Goal: Information Seeking & Learning: Understand process/instructions

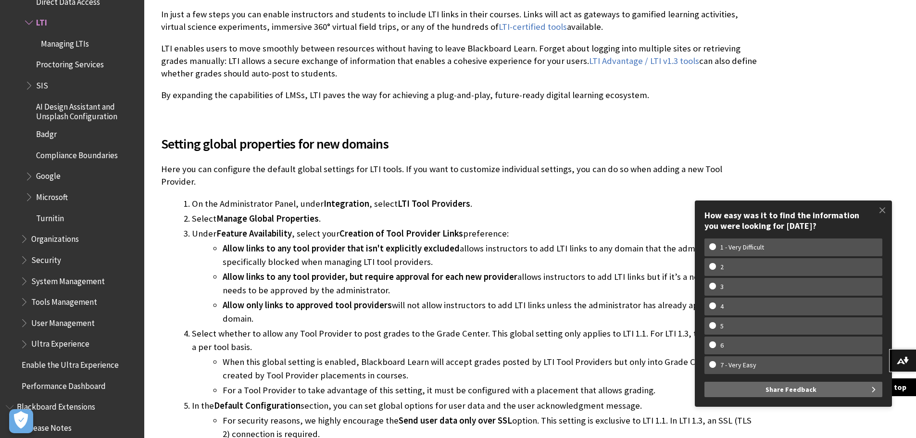
scroll to position [433, 0]
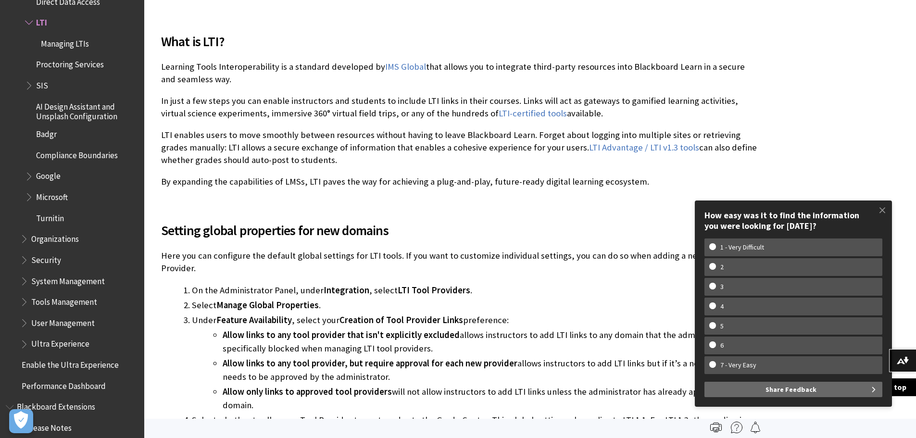
click at [210, 63] on p "Learning Tools Interoperability is a standard developed by IMS Global that allo…" at bounding box center [459, 73] width 596 height 25
click at [379, 129] on p "LTI enables users to move smoothly between resources without having to leave Bl…" at bounding box center [459, 148] width 596 height 38
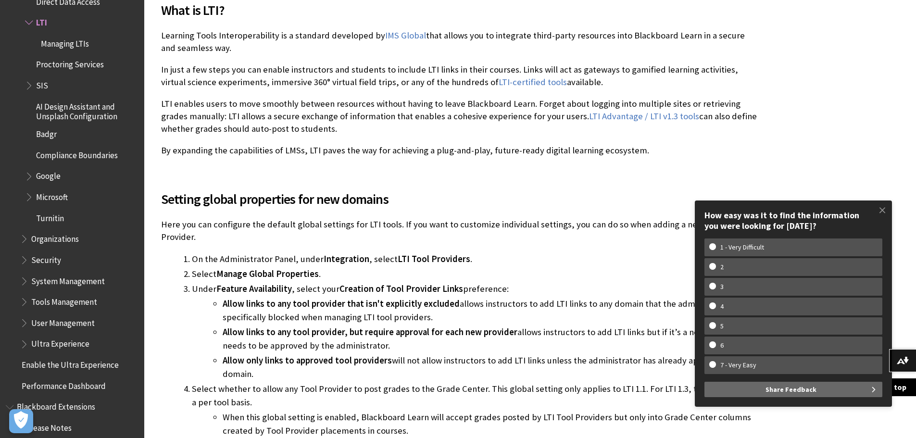
scroll to position [481, 0]
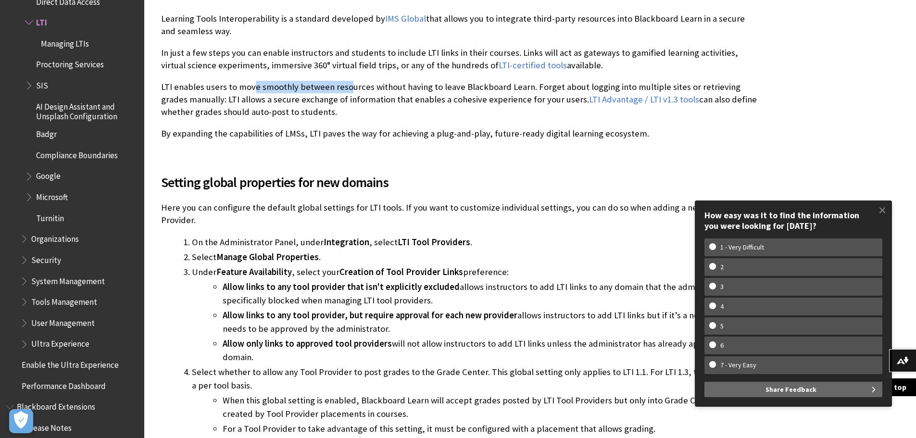
drag, startPoint x: 252, startPoint y: 84, endPoint x: 347, endPoint y: 82, distance: 94.3
click at [347, 82] on p "LTI enables users to move smoothly between resources without having to leave Bl…" at bounding box center [459, 100] width 596 height 38
click at [395, 94] on p "LTI enables users to move smoothly between resources without having to leave Bl…" at bounding box center [459, 100] width 596 height 38
click at [383, 116] on p "LTI enables users to move smoothly between resources without having to leave Bl…" at bounding box center [459, 100] width 596 height 38
drag, startPoint x: 663, startPoint y: 87, endPoint x: 571, endPoint y: 85, distance: 91.4
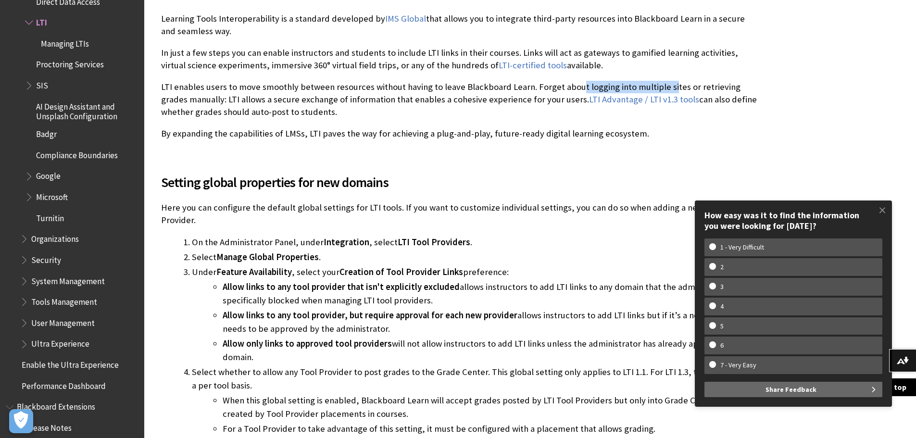
click at [571, 85] on p "LTI enables users to move smoothly between resources without having to leave Bl…" at bounding box center [459, 100] width 596 height 38
click at [206, 100] on p "LTI enables users to move smoothly between resources without having to leave Bl…" at bounding box center [459, 100] width 596 height 38
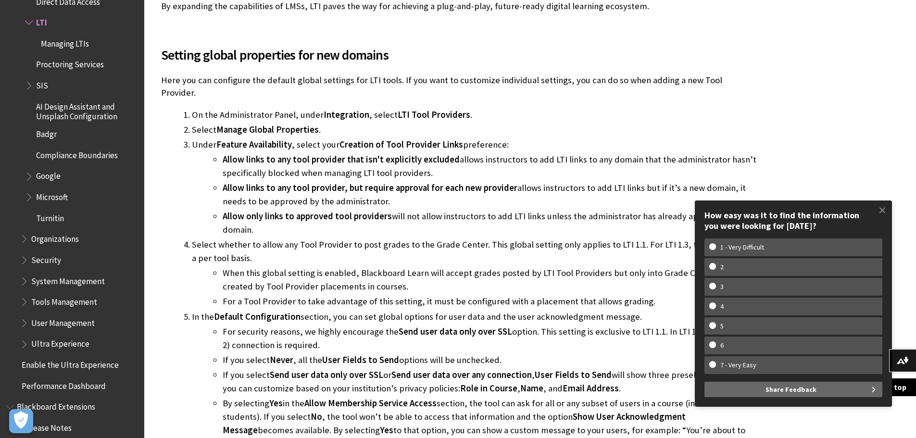
scroll to position [625, 0]
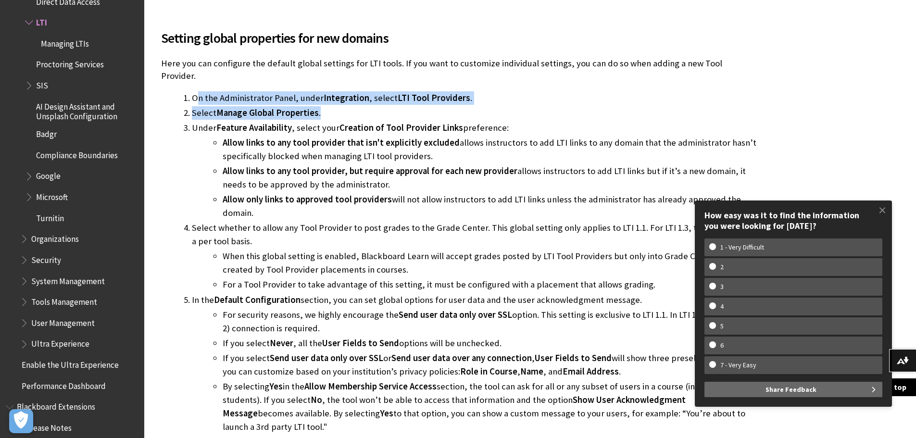
drag, startPoint x: 200, startPoint y: 90, endPoint x: 360, endPoint y: 104, distance: 160.2
click at [360, 104] on ol "On the Administrator Panel, under Integration , select LTI Tool Providers . Sel…" at bounding box center [459, 269] width 596 height 357
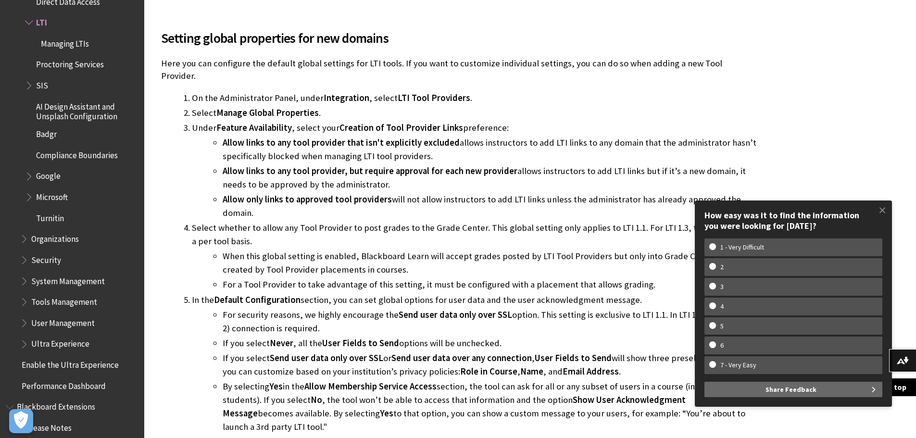
click at [374, 137] on span "Allow links to any tool provider that isn't explicitly excluded" at bounding box center [341, 142] width 237 height 11
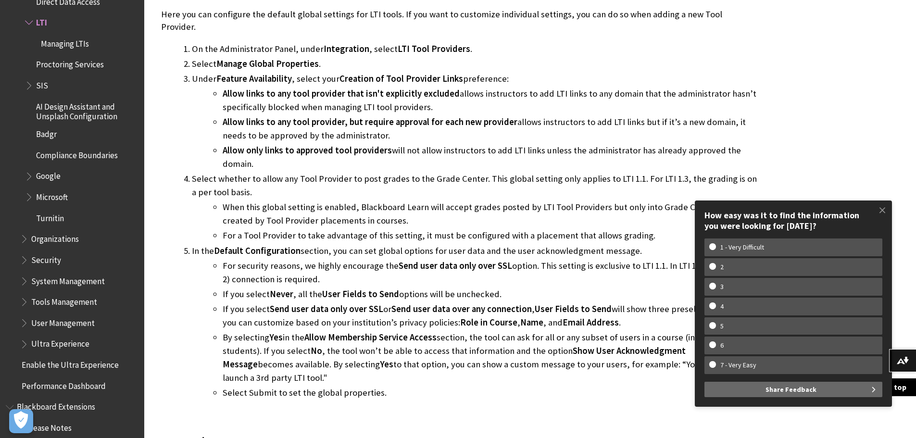
scroll to position [721, 0]
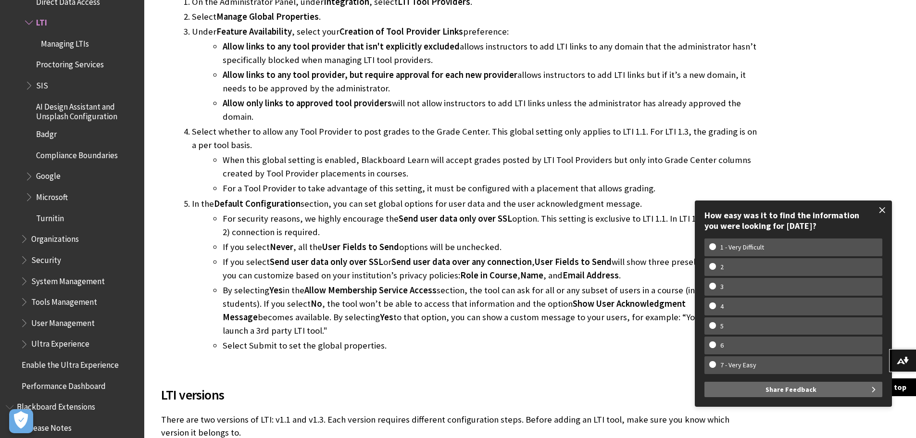
click at [883, 208] on span at bounding box center [882, 210] width 20 height 20
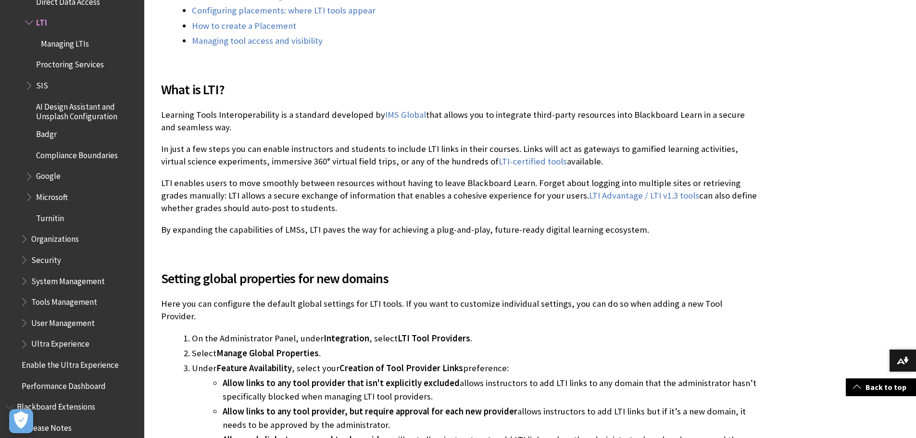
scroll to position [625, 0]
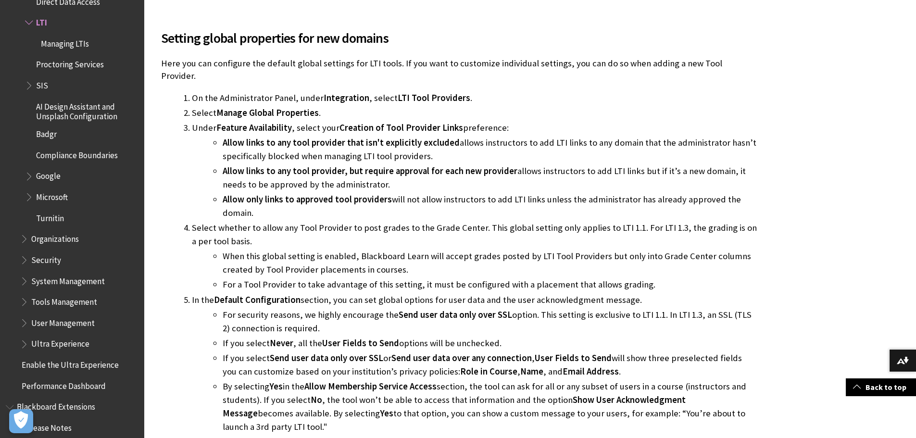
click at [345, 250] on li "When this global setting is enabled, Blackboard Learn will accept grades posted…" at bounding box center [490, 263] width 535 height 27
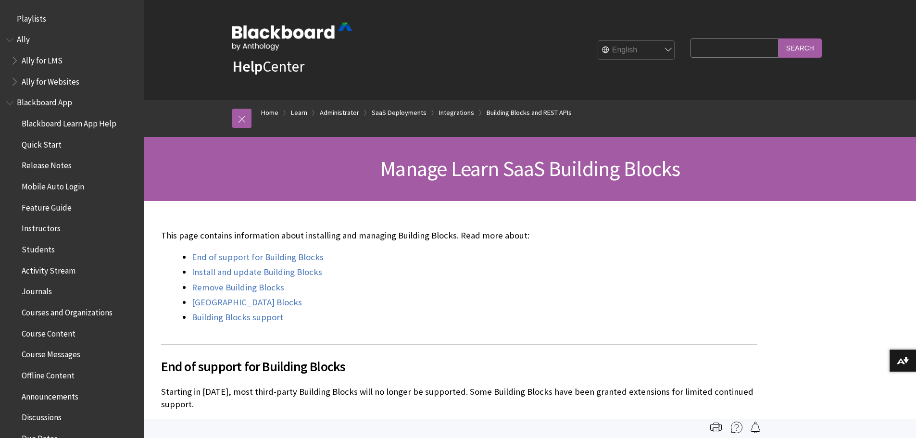
scroll to position [1212, 0]
